Goal: Task Accomplishment & Management: Manage account settings

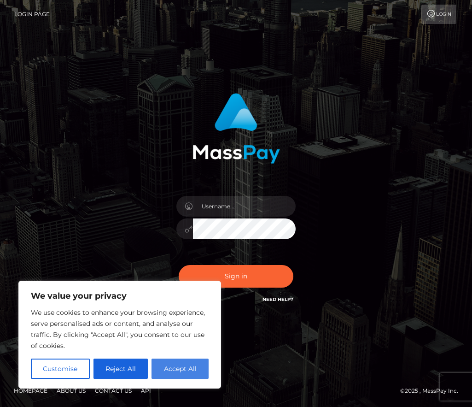
click at [180, 378] on button "Accept All" at bounding box center [179, 368] width 57 height 20
checkbox input "true"
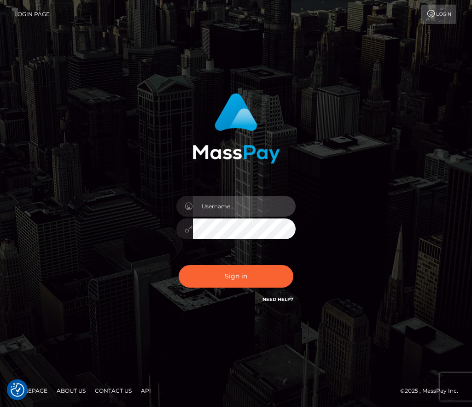
click at [240, 209] on input "text" at bounding box center [244, 206] width 103 height 21
type input "media.honey@yahoo.com"
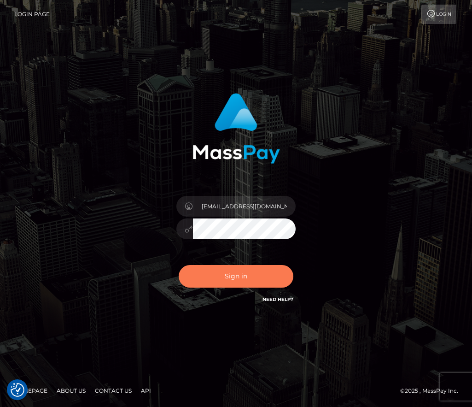
click at [270, 274] on button "Sign in" at bounding box center [236, 276] width 115 height 23
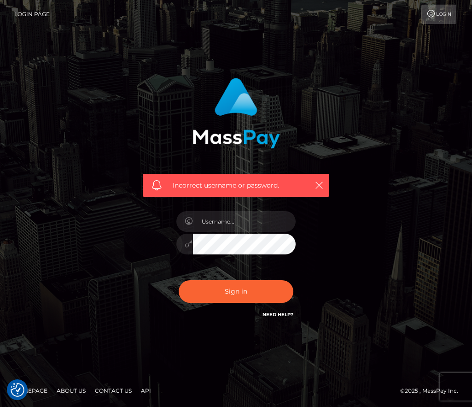
drag, startPoint x: 2, startPoint y: 158, endPoint x: -25, endPoint y: 156, distance: 26.8
click at [0, 156] on html "We value your privacy We use cookies to enhance your browsing experience, serve…" at bounding box center [236, 203] width 472 height 407
drag, startPoint x: 13, startPoint y: 160, endPoint x: 7, endPoint y: 160, distance: 6.0
click at [13, 160] on div "Incorrect username or password." at bounding box center [236, 203] width 472 height 403
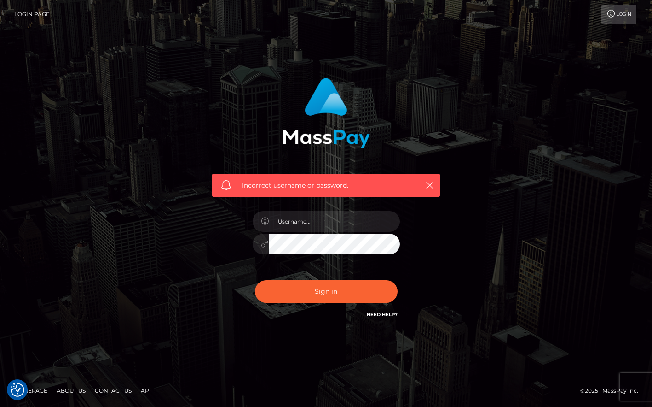
click at [41, 12] on link "Login Page" at bounding box center [31, 14] width 35 height 19
